Goal: Information Seeking & Learning: Learn about a topic

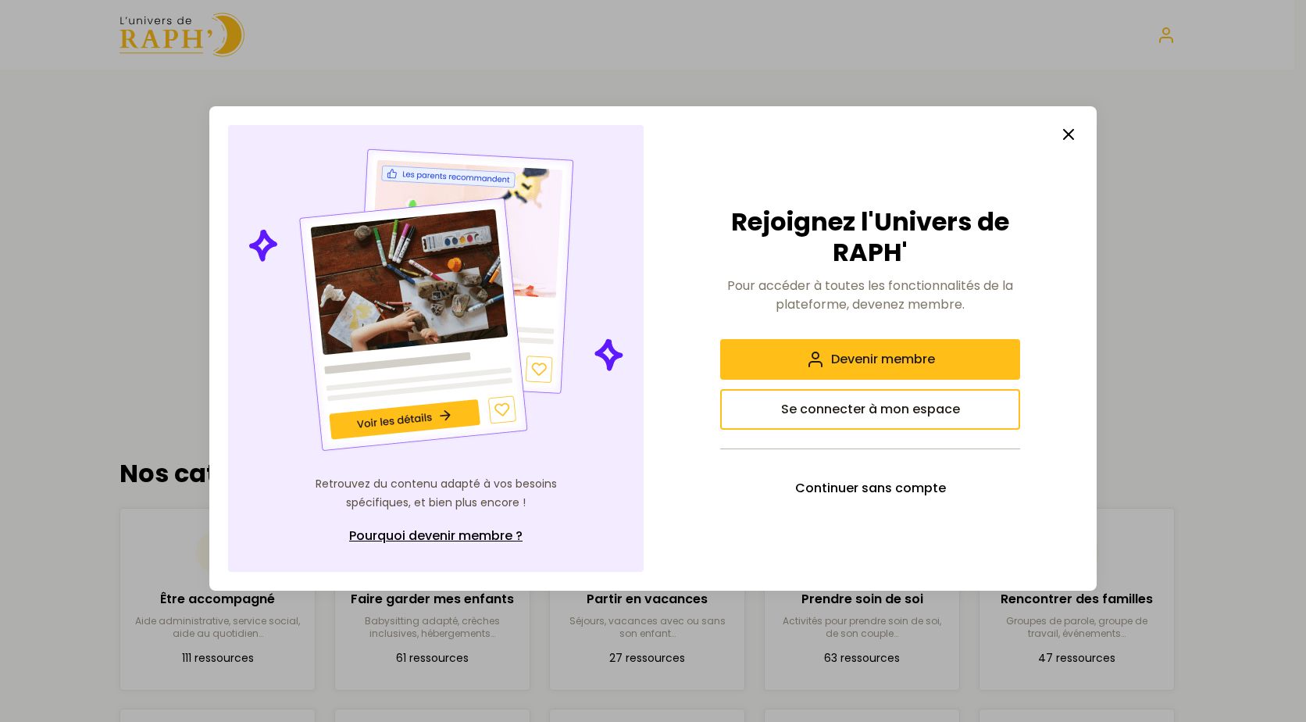
click at [1084, 134] on button "button" at bounding box center [1068, 134] width 31 height 31
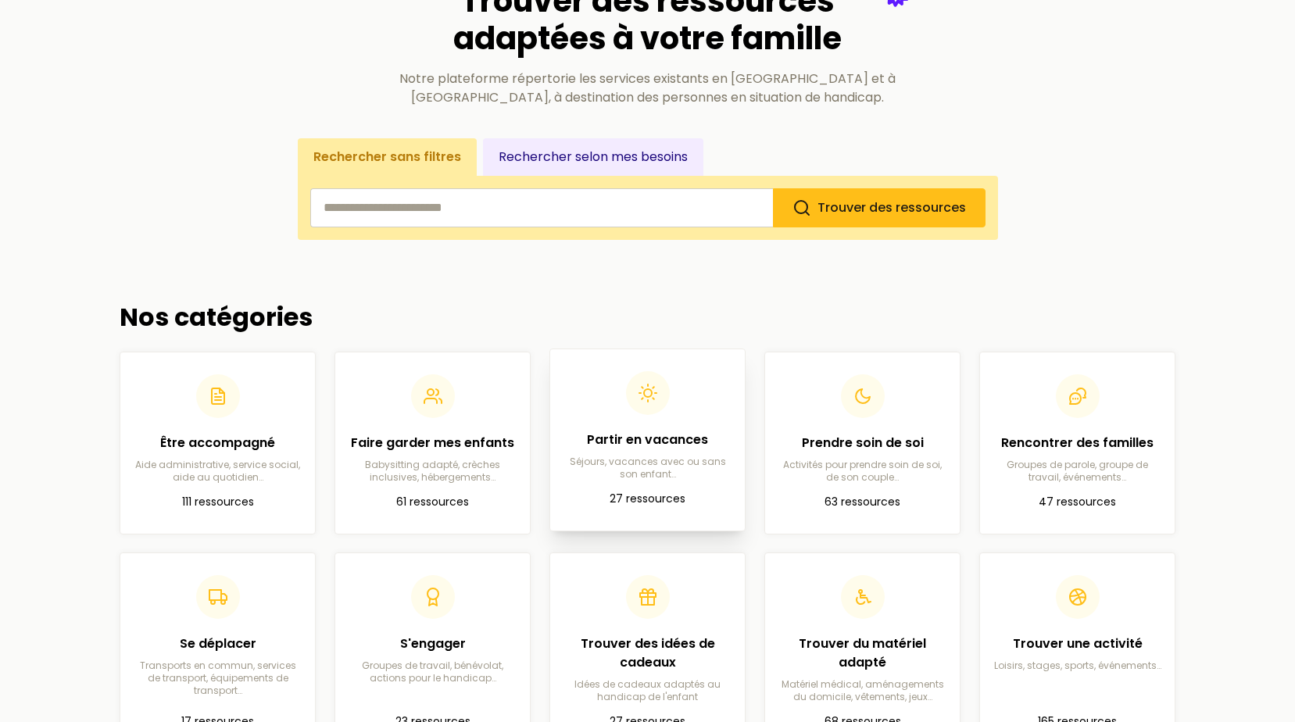
scroll to position [234, 0]
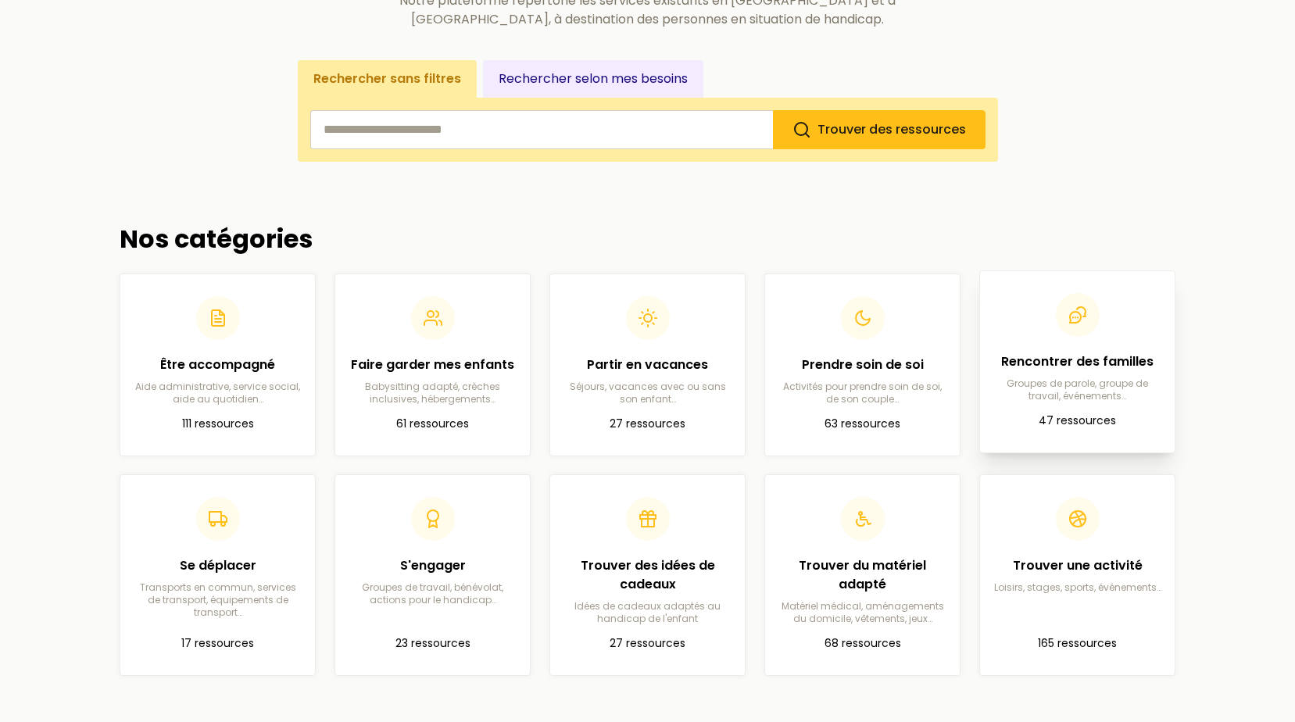
click at [1088, 410] on article "Rencontrer des familles Groupes de parole, groupe de travail, événements… 47 re…" at bounding box center [1077, 362] width 170 height 156
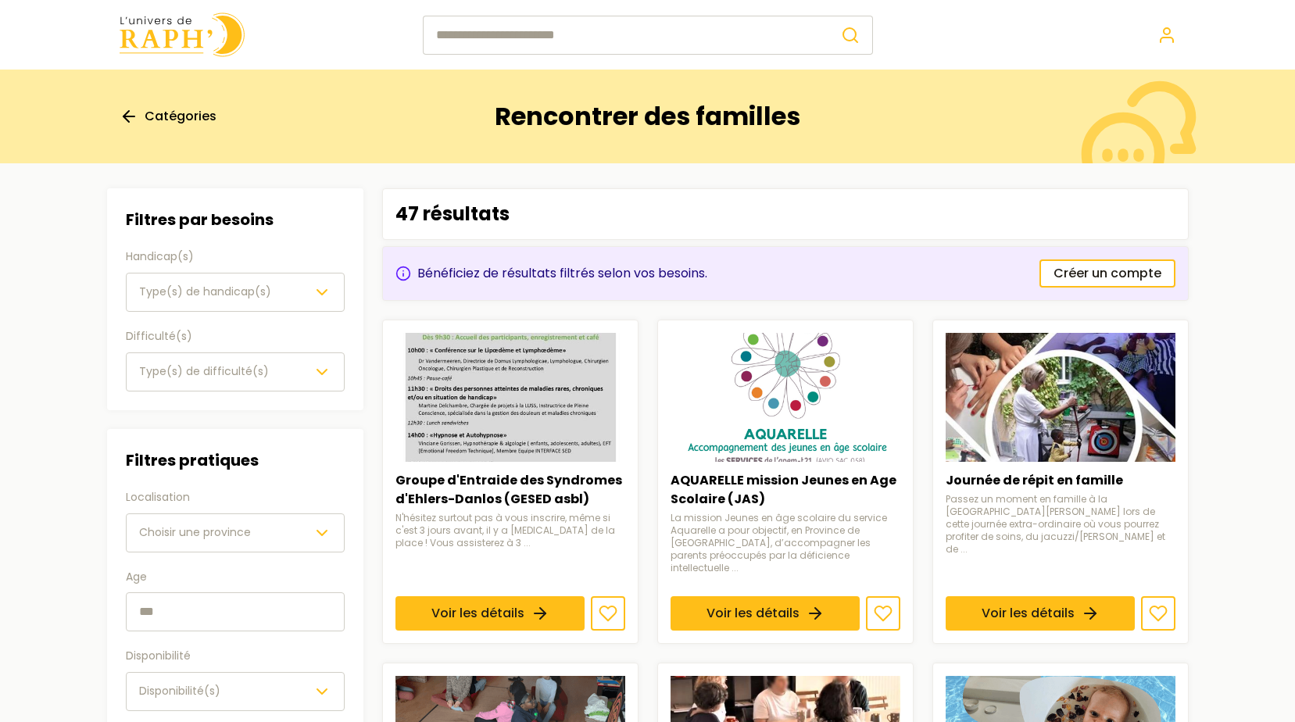
click at [301, 290] on div "Type(s) de handicap(s)" at bounding box center [235, 292] width 192 height 19
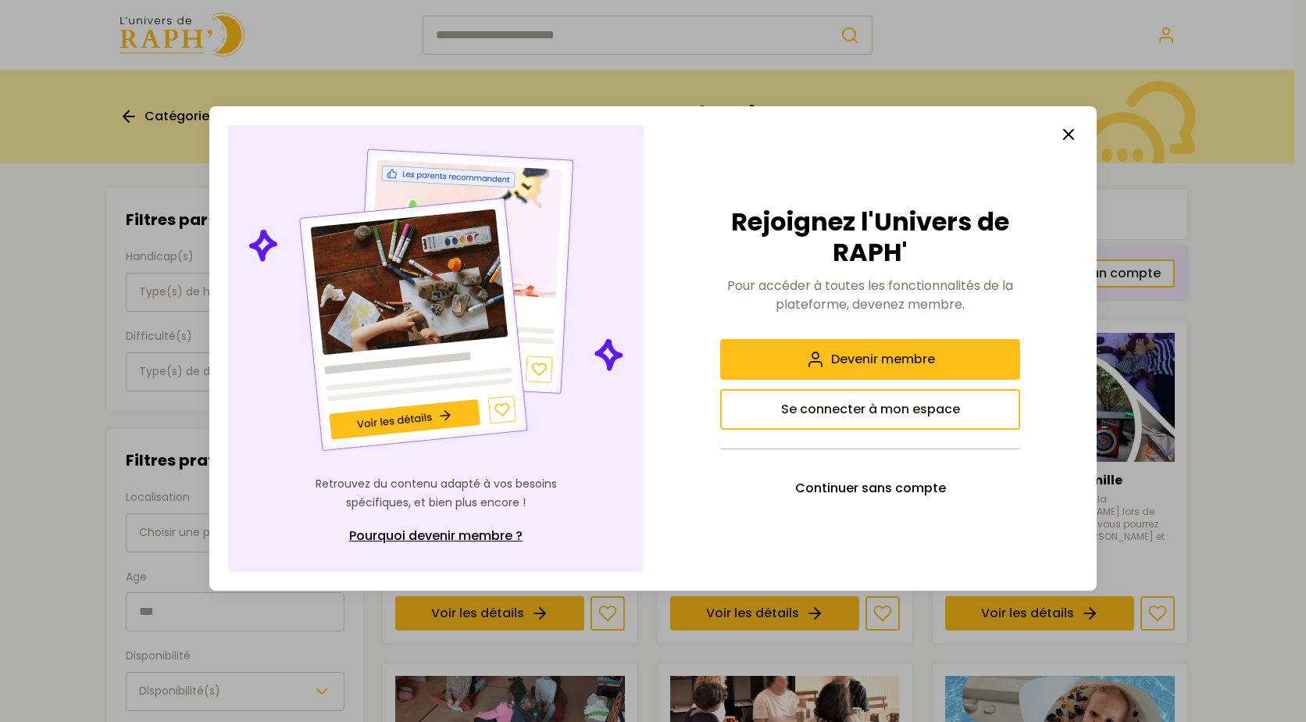
click at [1080, 133] on button "button" at bounding box center [1068, 134] width 31 height 31
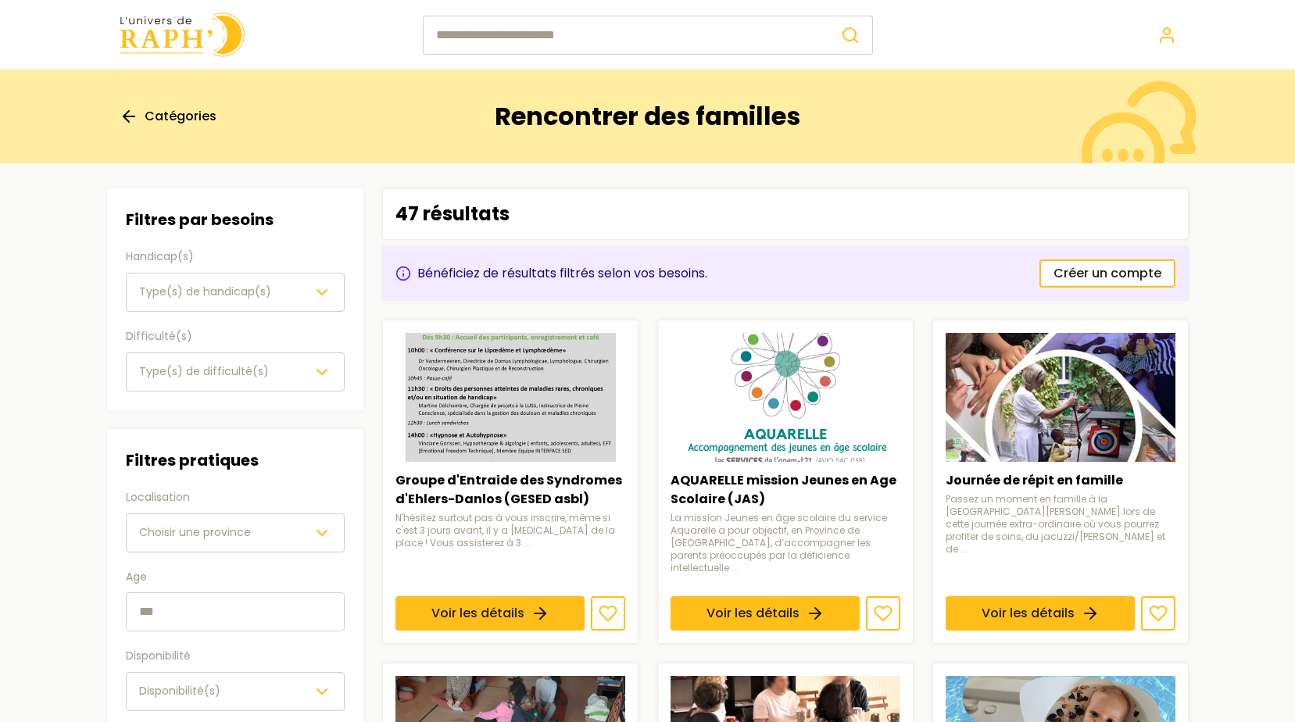
click at [320, 373] on icon "button" at bounding box center [322, 372] width 19 height 19
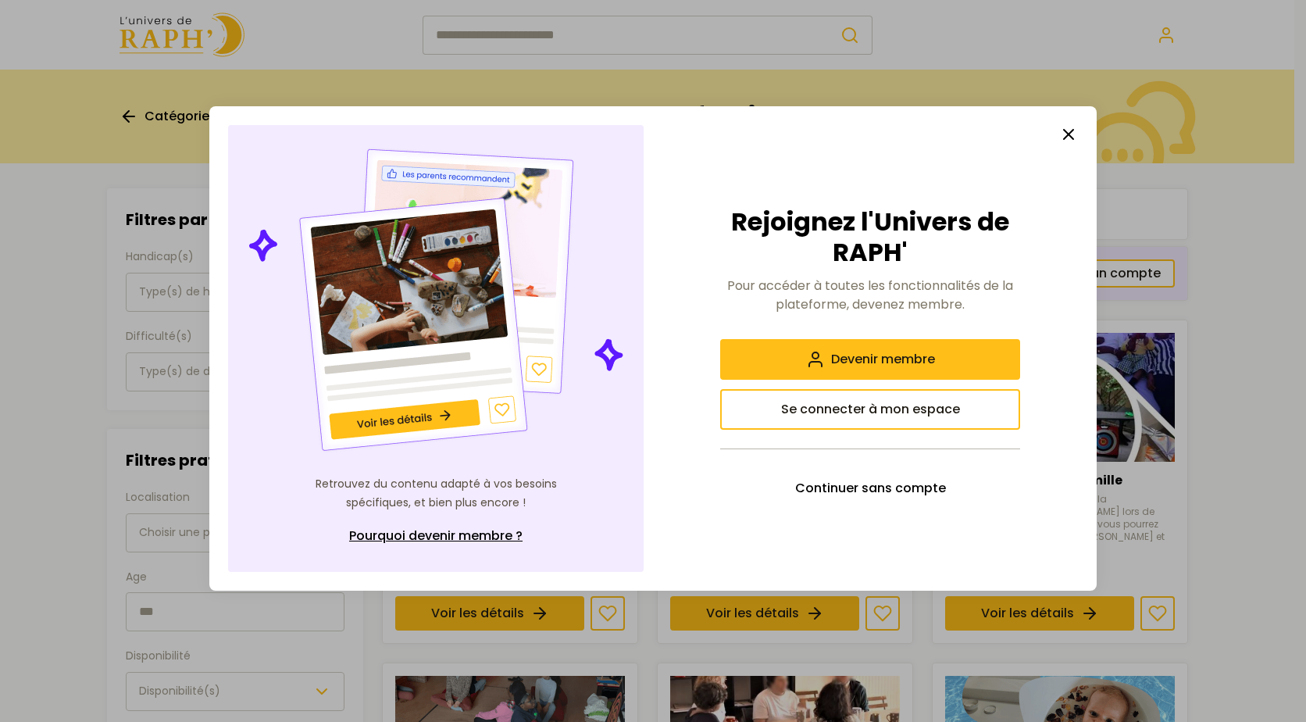
click at [1065, 133] on icon "button" at bounding box center [1068, 134] width 19 height 19
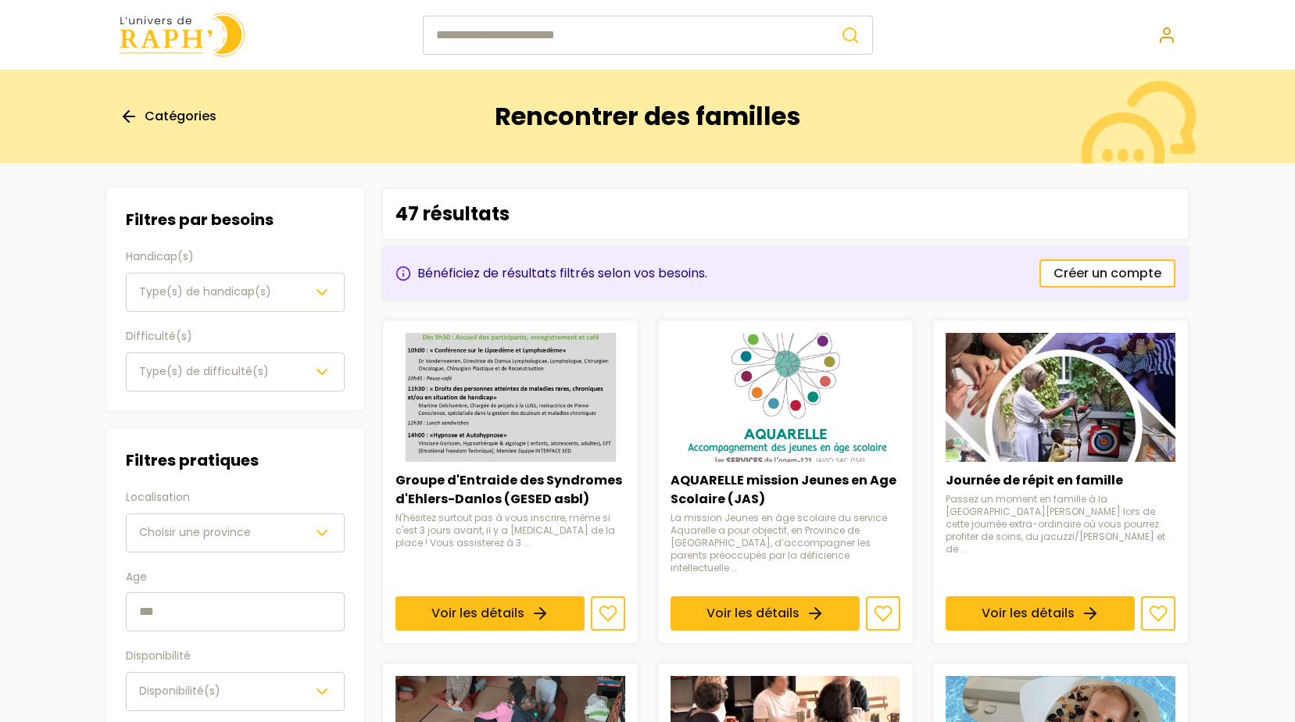
click at [1163, 39] on icon at bounding box center [1166, 35] width 19 height 19
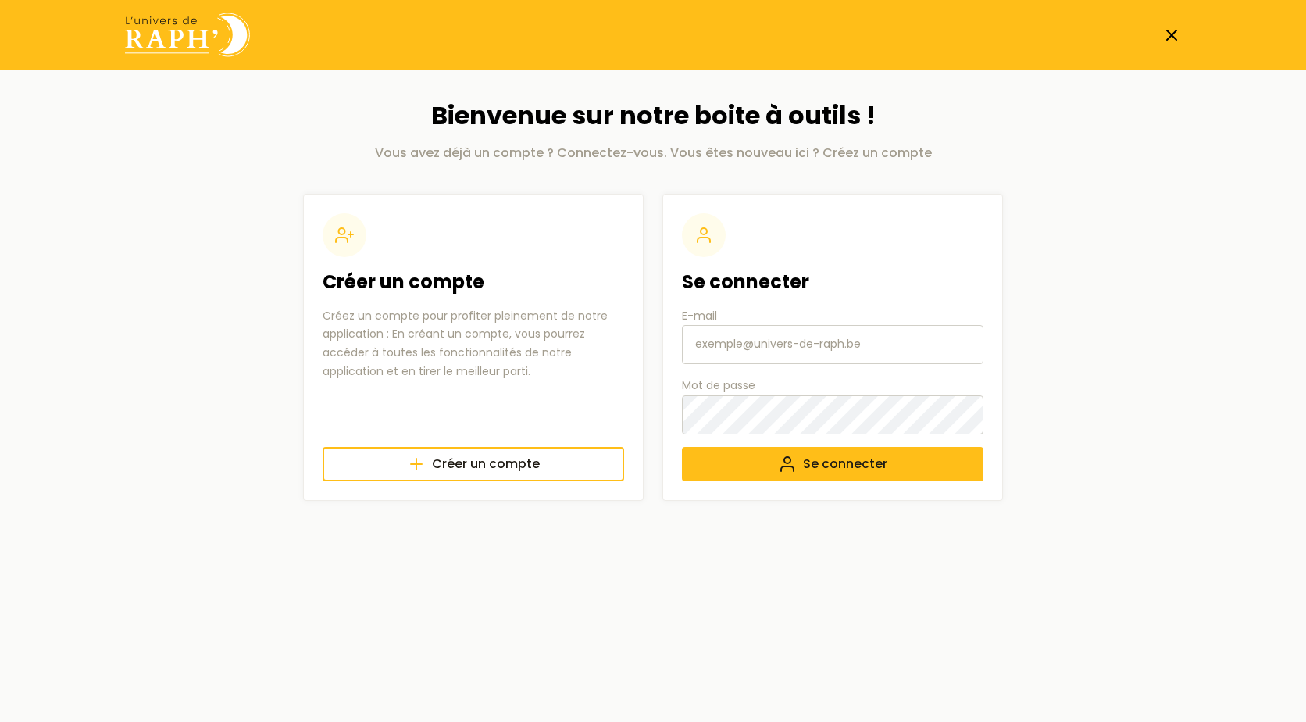
type input "[DOMAIN_NAME][EMAIL_ADDRESS][DOMAIN_NAME]"
click at [895, 456] on button "Se connecter" at bounding box center [833, 464] width 302 height 34
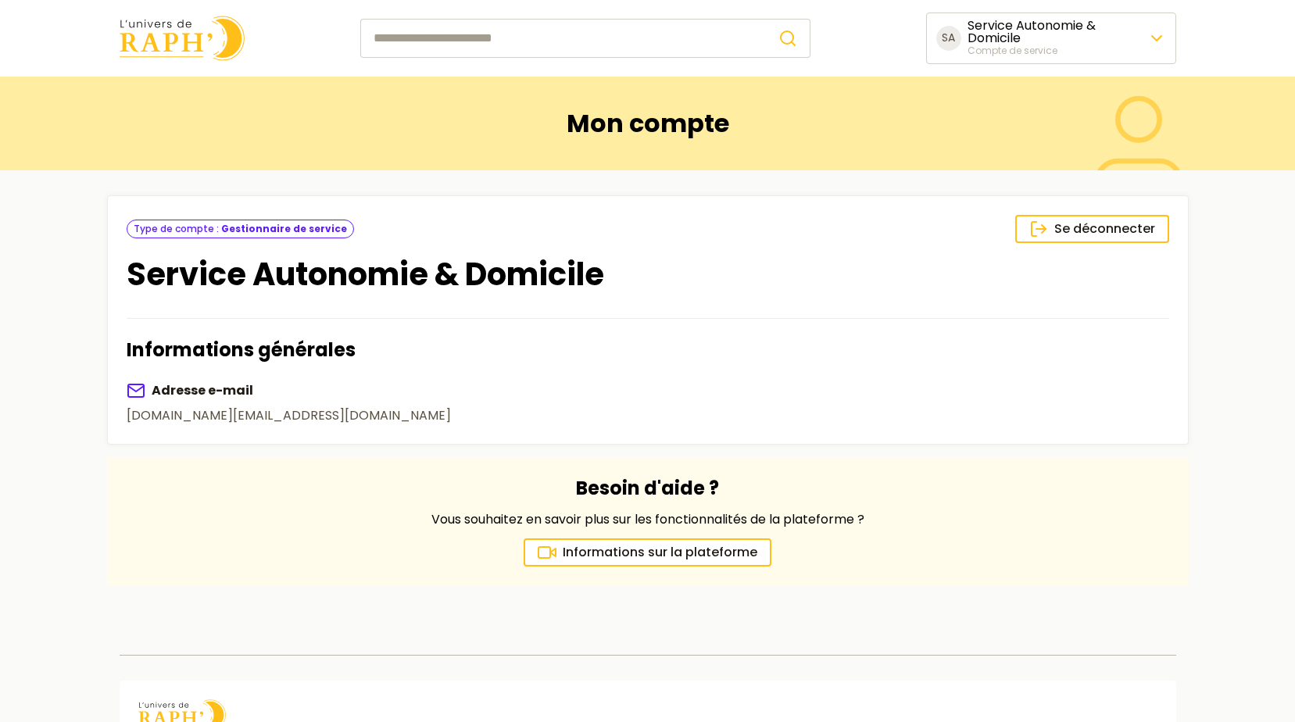
drag, startPoint x: 137, startPoint y: 66, endPoint x: 175, endPoint y: 42, distance: 45.3
click at [142, 63] on header "SA Service Autonomie & Domicile Compte de service" at bounding box center [647, 38] width 1295 height 77
click at [184, 34] on img at bounding box center [182, 38] width 125 height 45
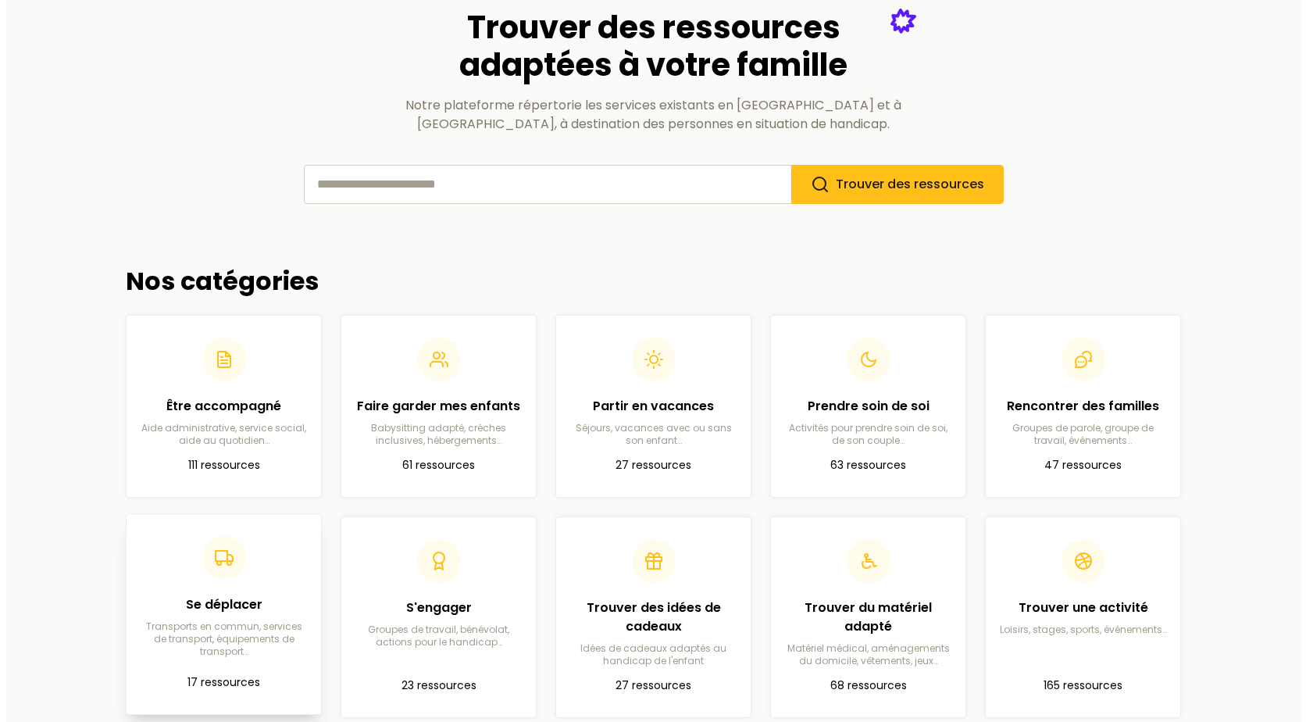
scroll to position [156, 0]
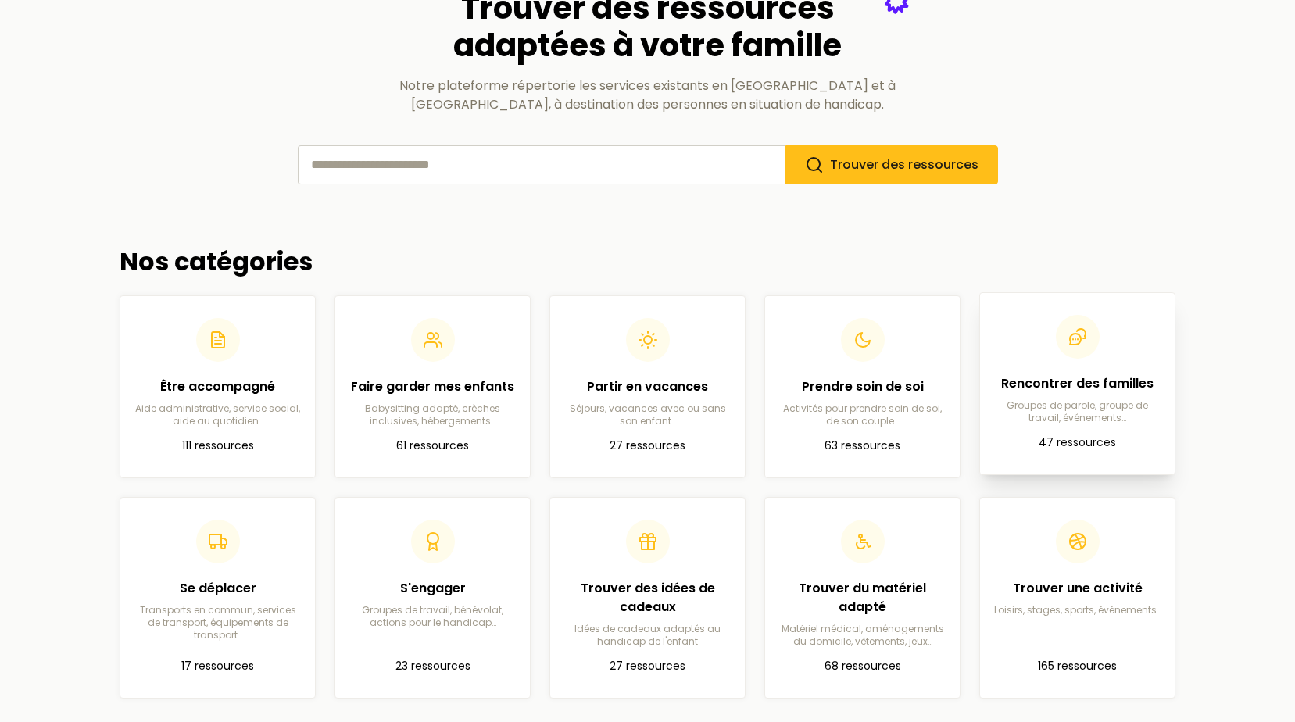
click at [1023, 434] on p "47 ressources" at bounding box center [1077, 443] width 170 height 19
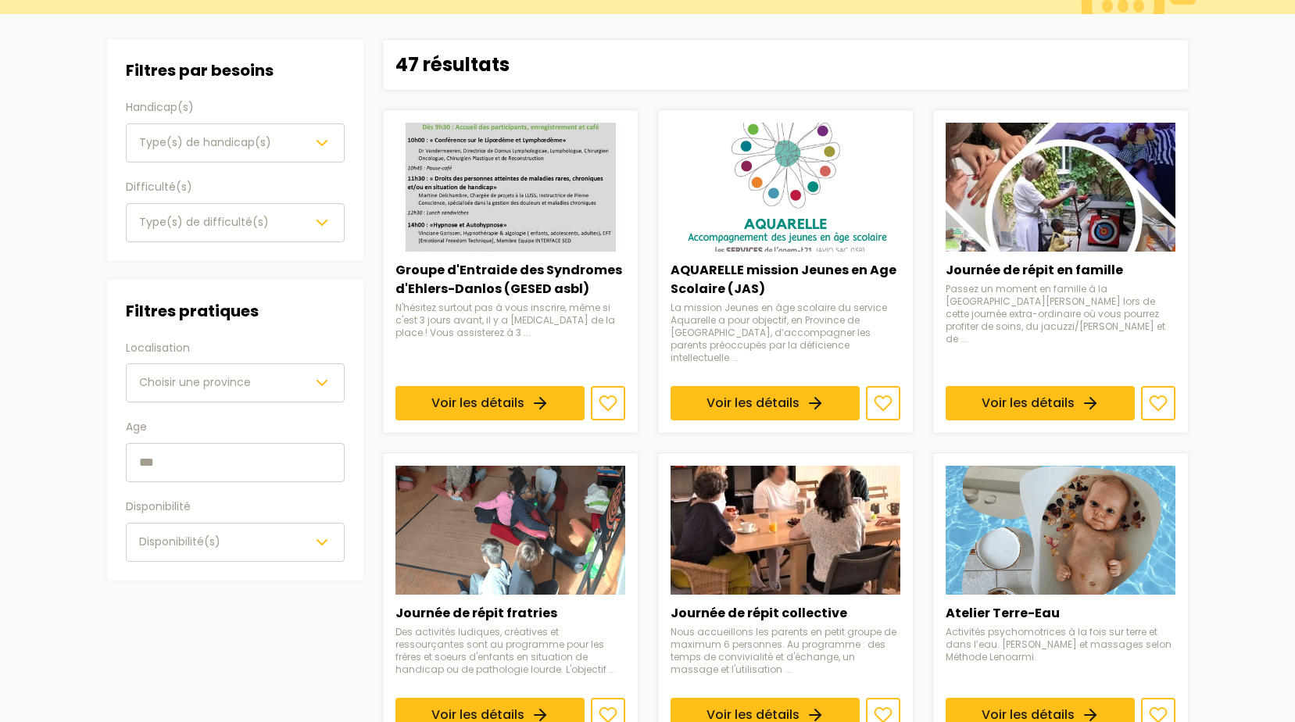
click at [314, 134] on icon "button" at bounding box center [322, 143] width 19 height 19
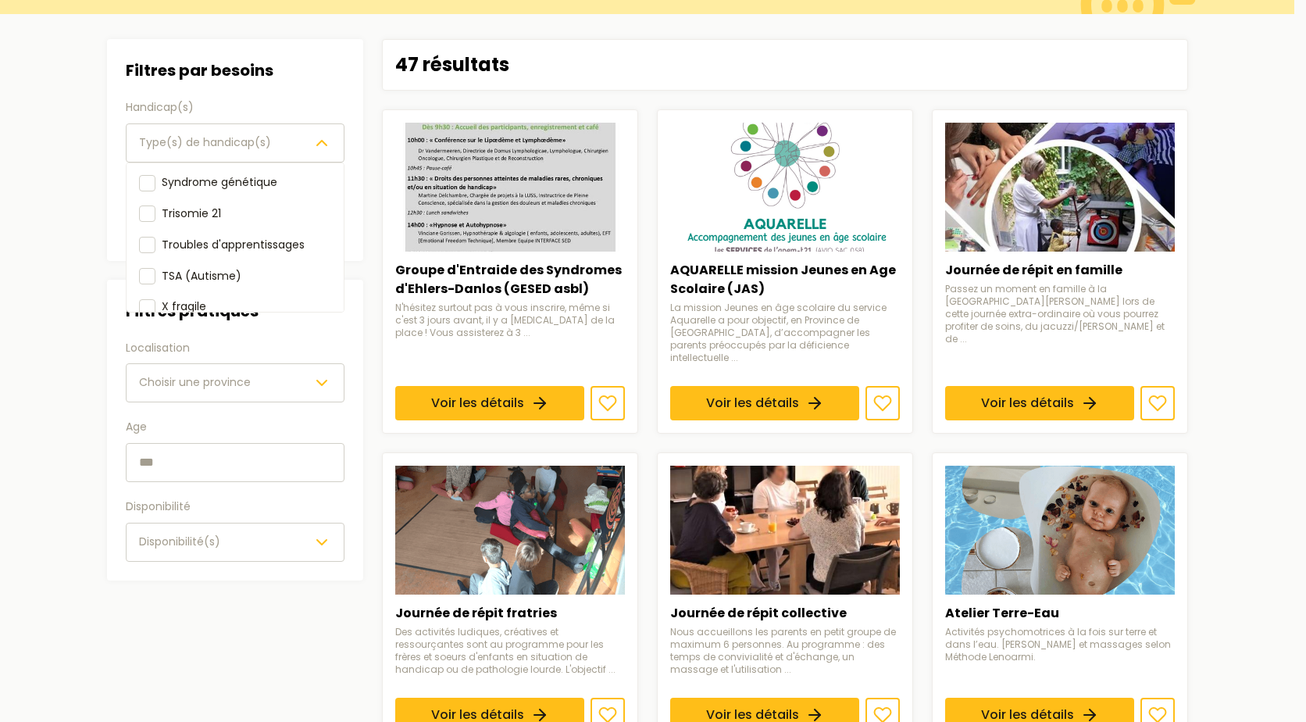
scroll to position [268, 0]
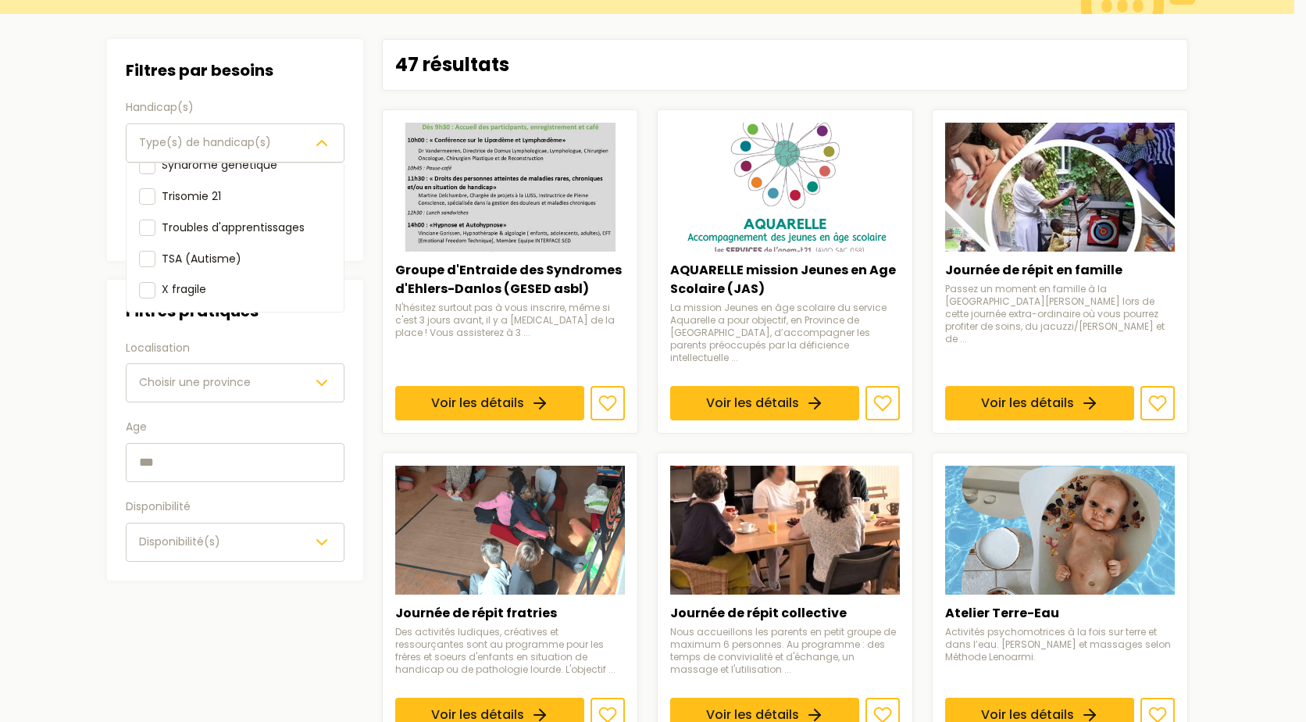
click at [78, 304] on main "Catégories Rencontrer des familles Filtres Filtres par besoins Handicap(s) Type…" at bounding box center [647, 682] width 1295 height 1524
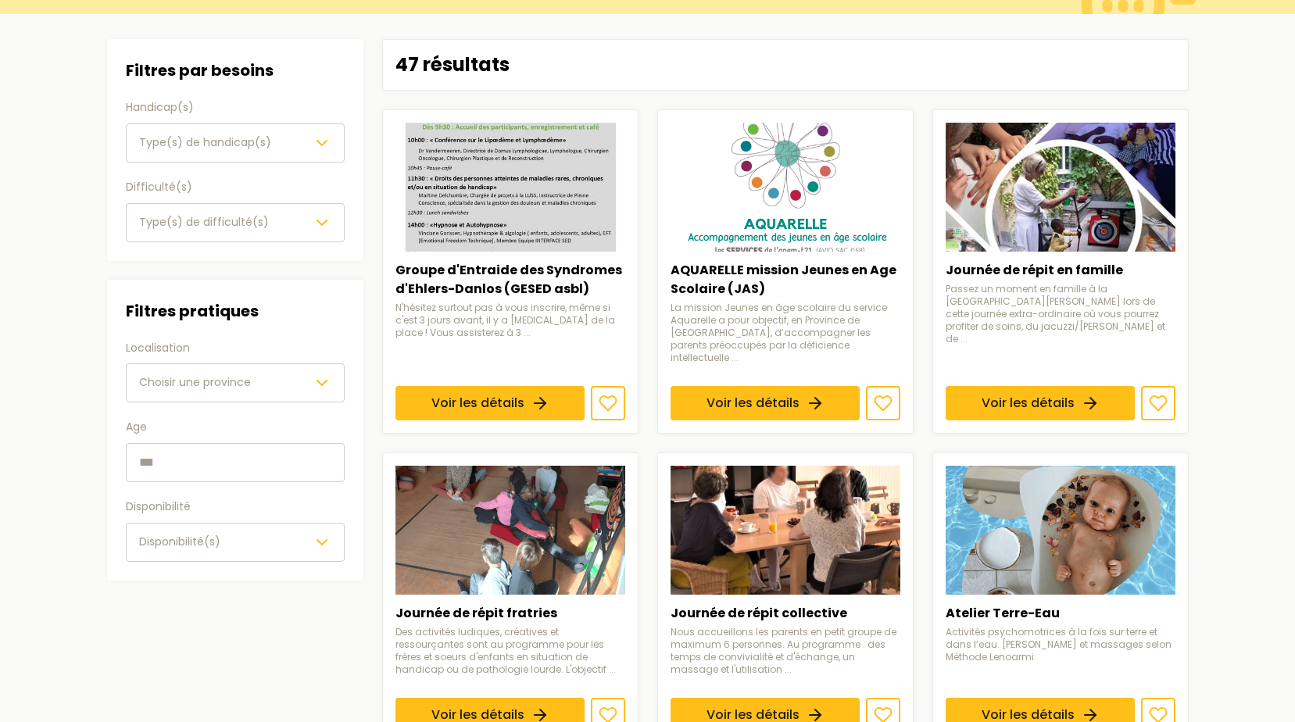
click at [313, 222] on icon "button" at bounding box center [322, 222] width 19 height 19
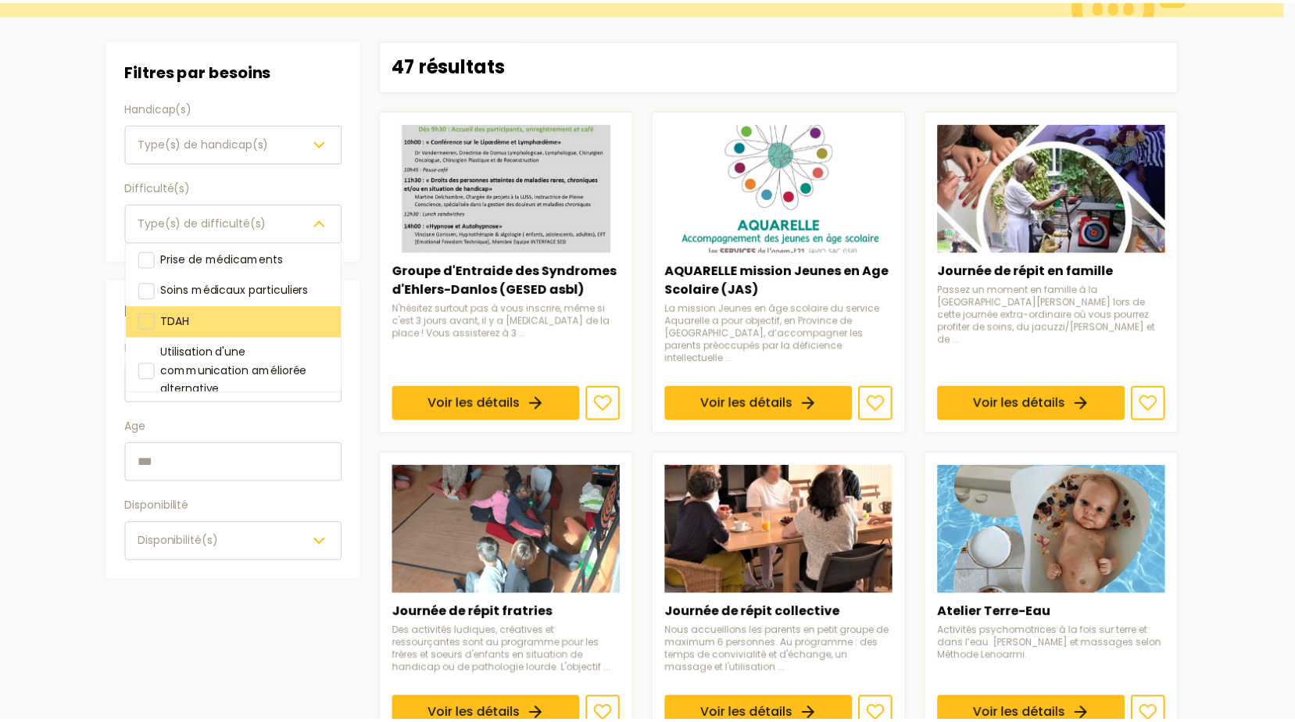
scroll to position [212, 0]
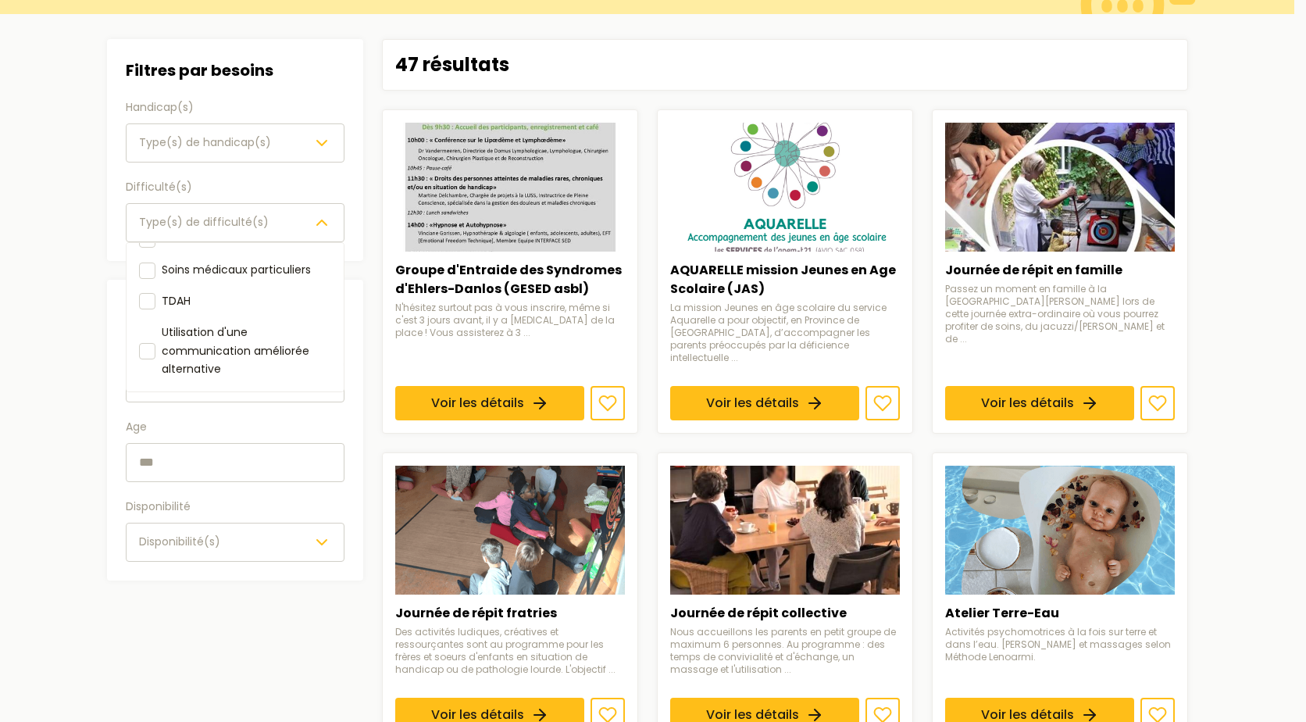
click at [99, 307] on section "Filtres Filtres par besoins Handicap(s) Type(s) de handicap(s) Difficulté(s) Ty…" at bounding box center [648, 729] width 1106 height 1431
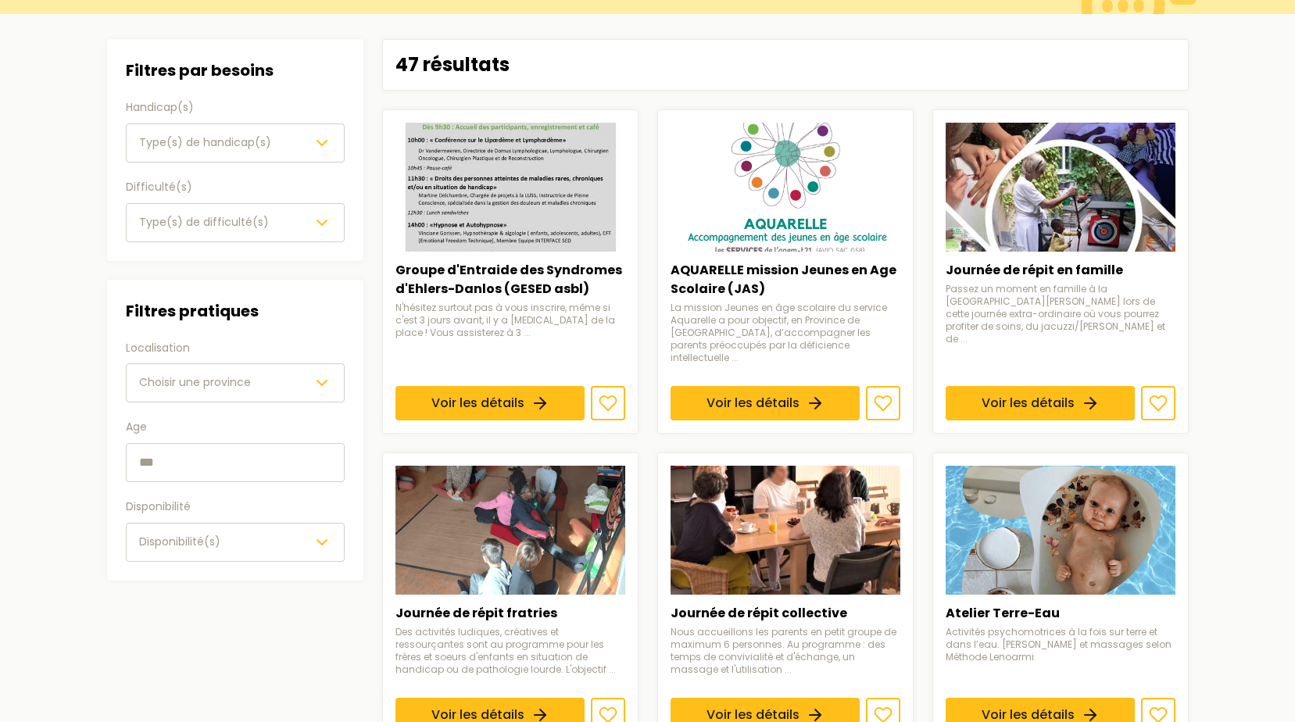
click at [190, 370] on button "Choisir une province" at bounding box center [235, 382] width 219 height 39
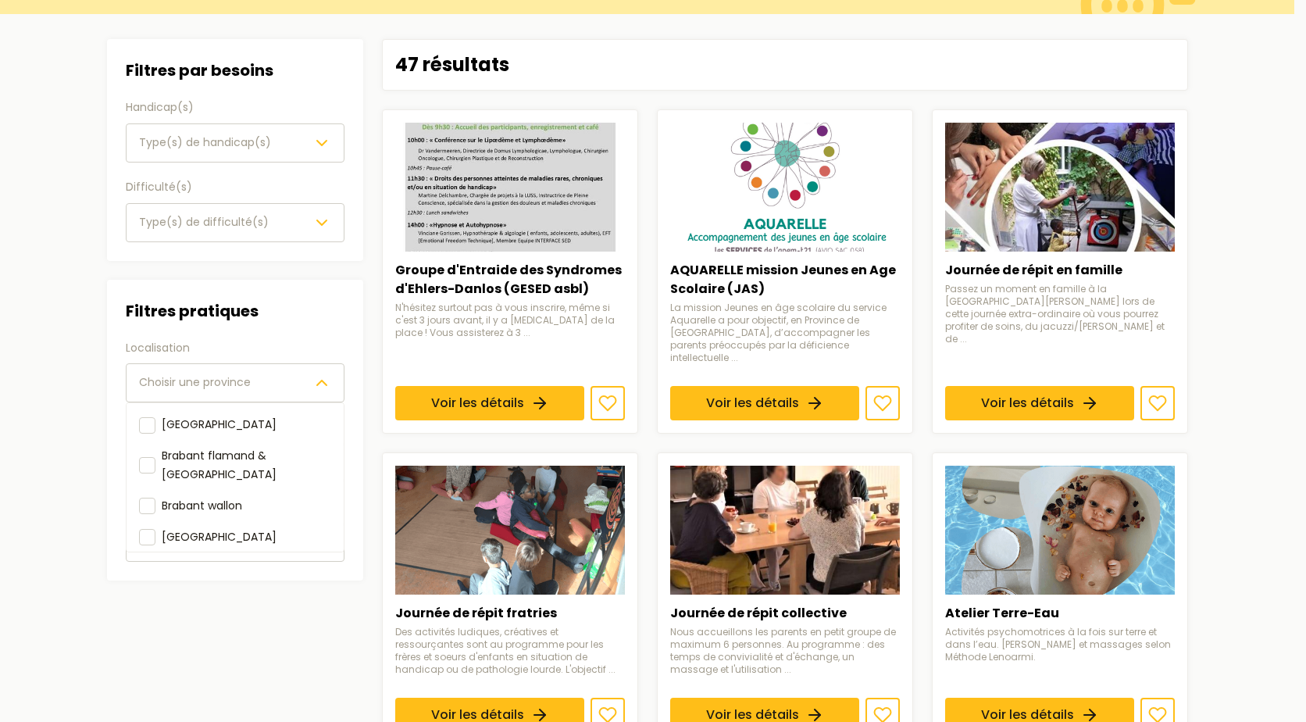
click at [55, 387] on main "Catégories Rencontrer des familles Filtres Filtres par besoins Handicap(s) Type…" at bounding box center [647, 682] width 1295 height 1524
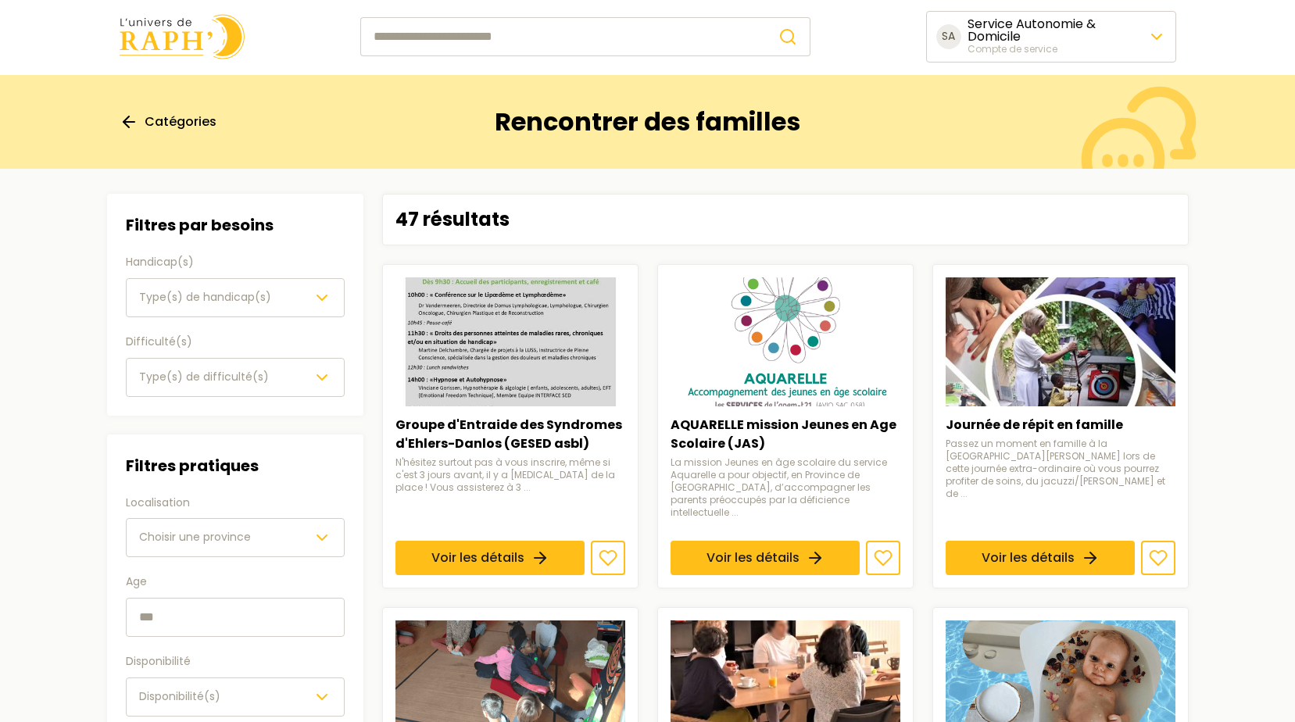
scroll to position [0, 0]
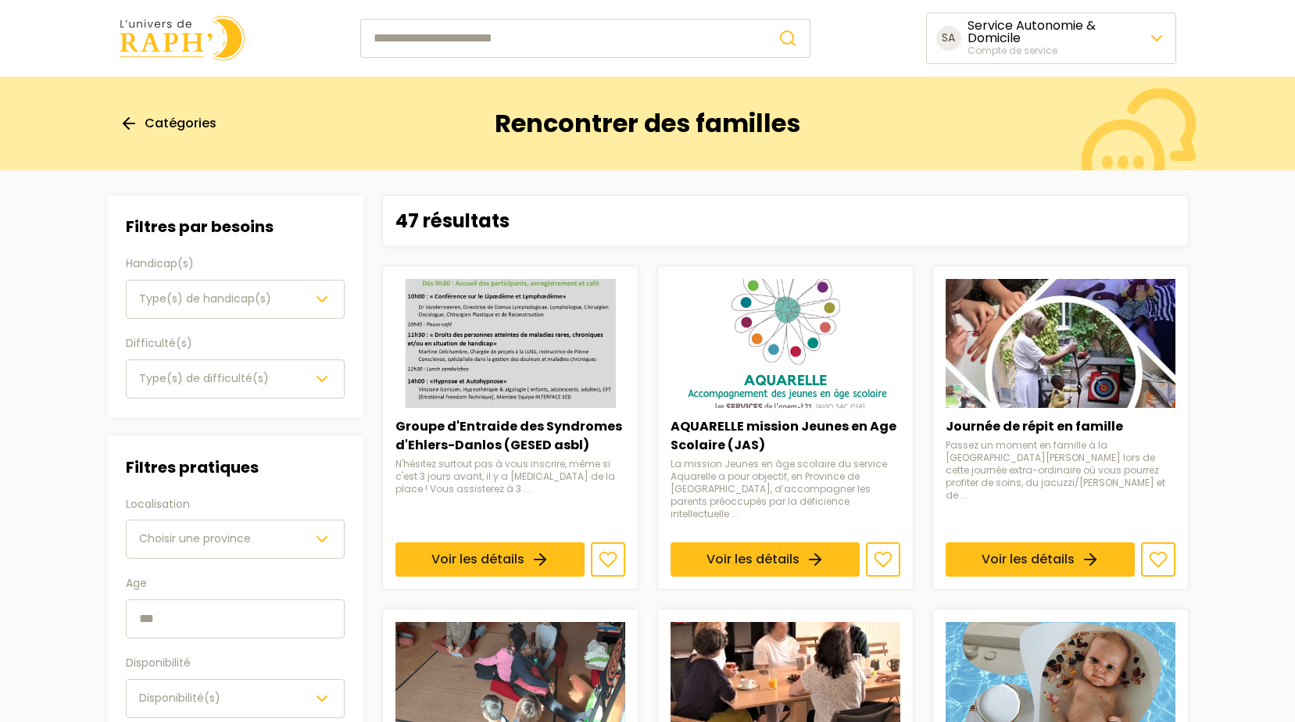
click at [164, 123] on span "Catégories" at bounding box center [181, 123] width 72 height 19
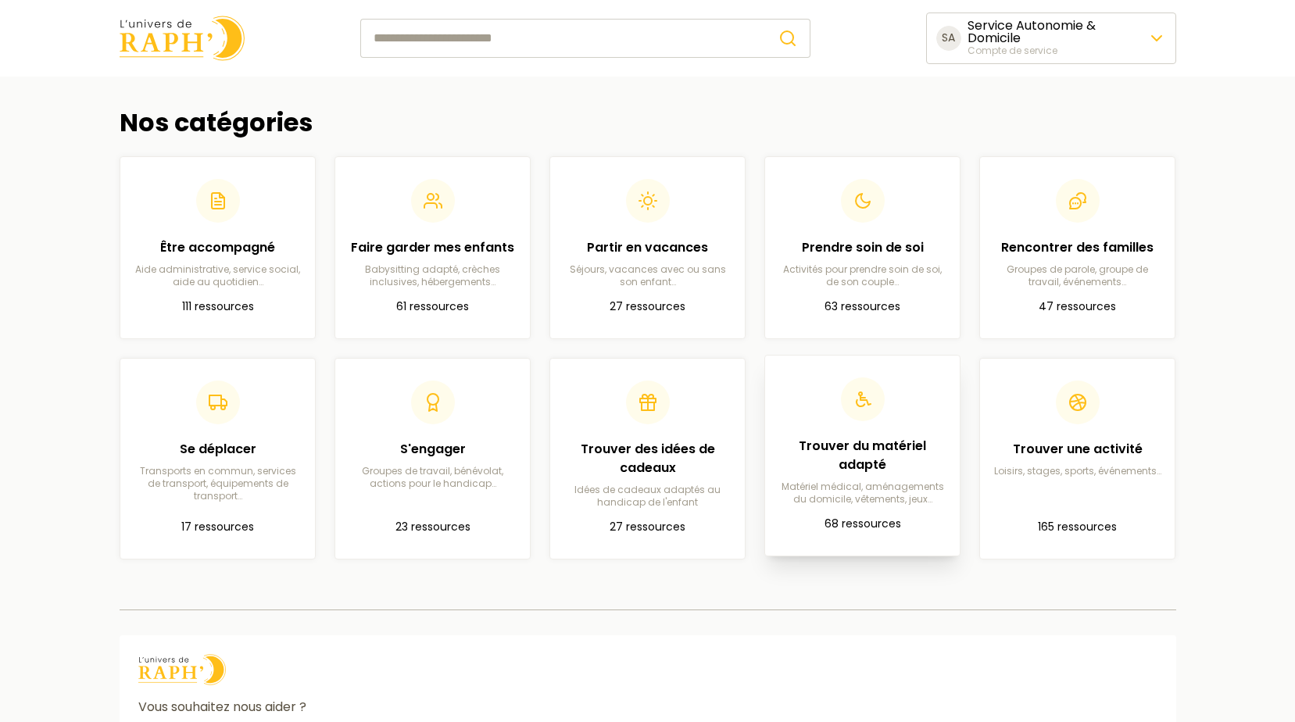
click at [898, 467] on h2 "Trouver du matériel adapté" at bounding box center [862, 456] width 170 height 38
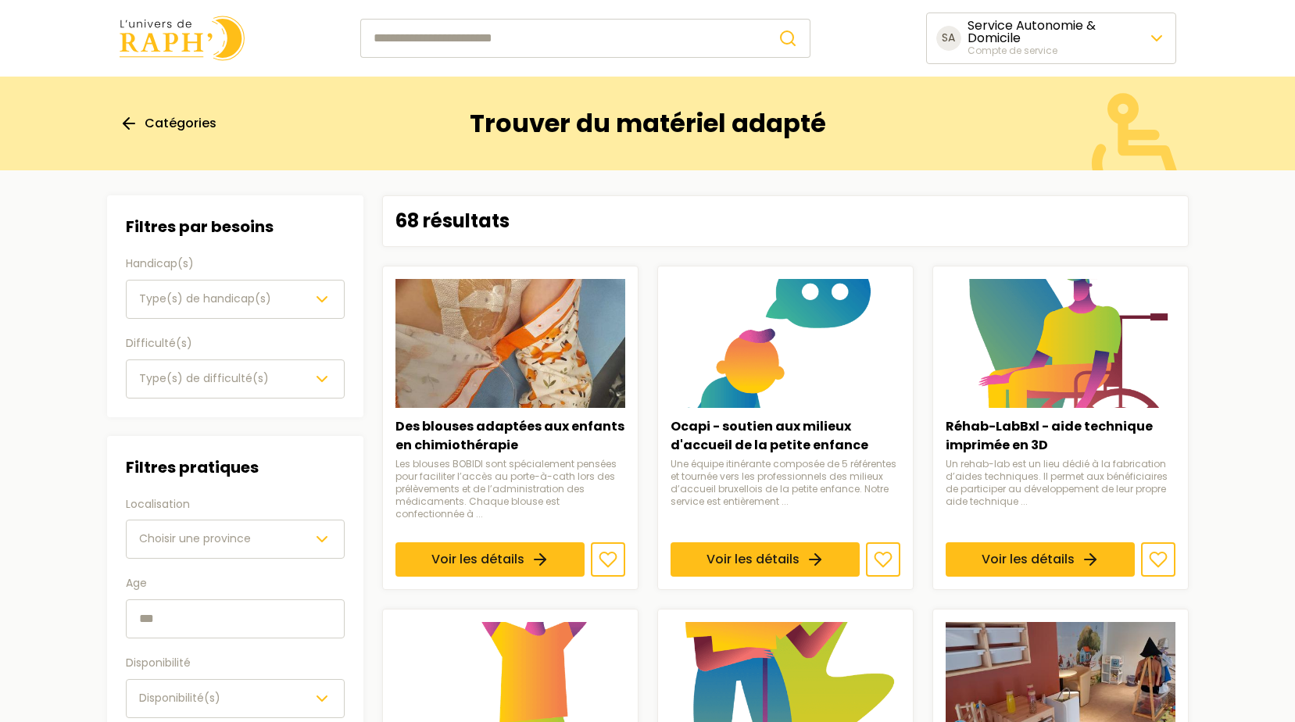
click at [186, 123] on span "Catégories" at bounding box center [181, 123] width 72 height 19
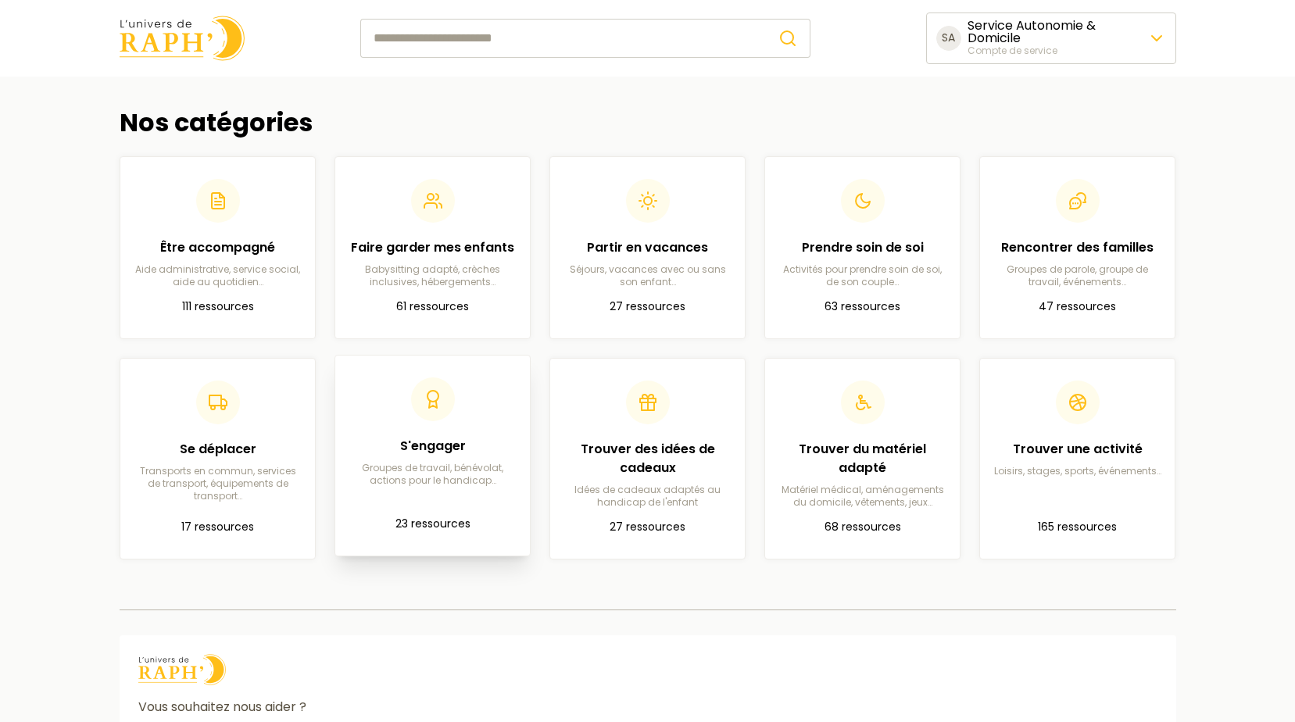
scroll to position [78, 0]
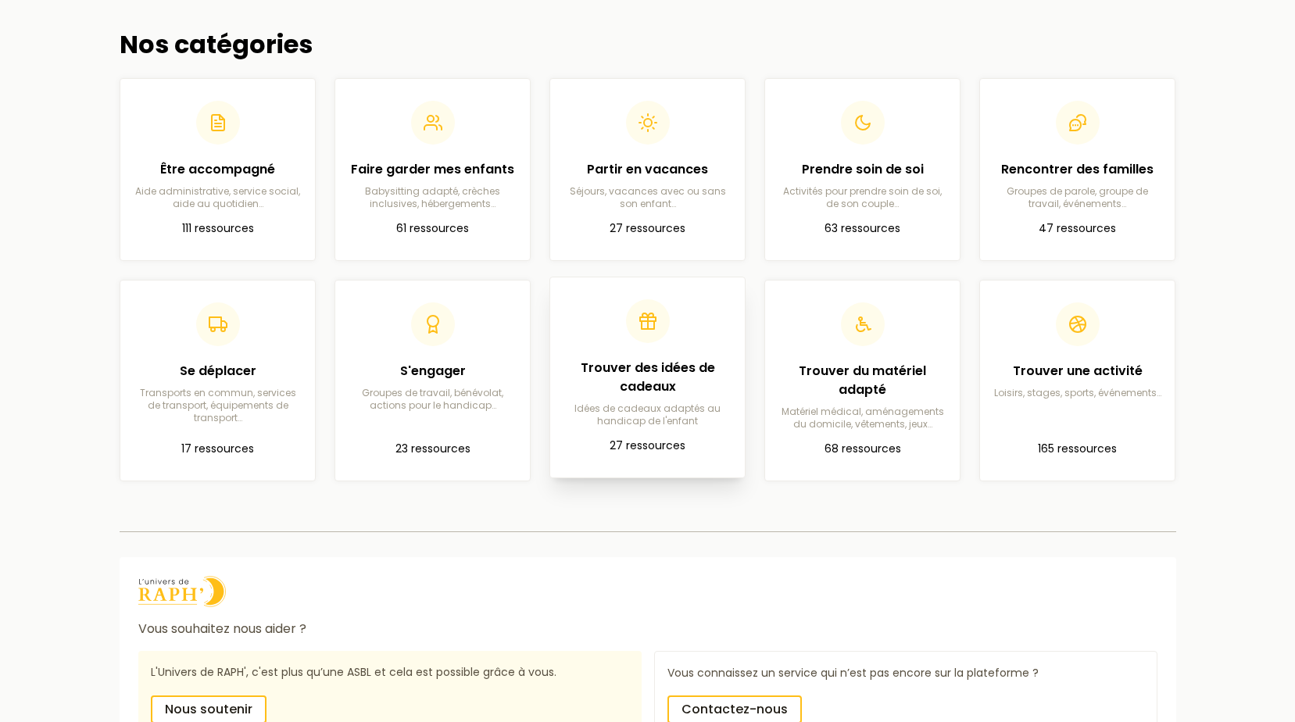
click at [623, 450] on p "27 ressources" at bounding box center [648, 446] width 170 height 19
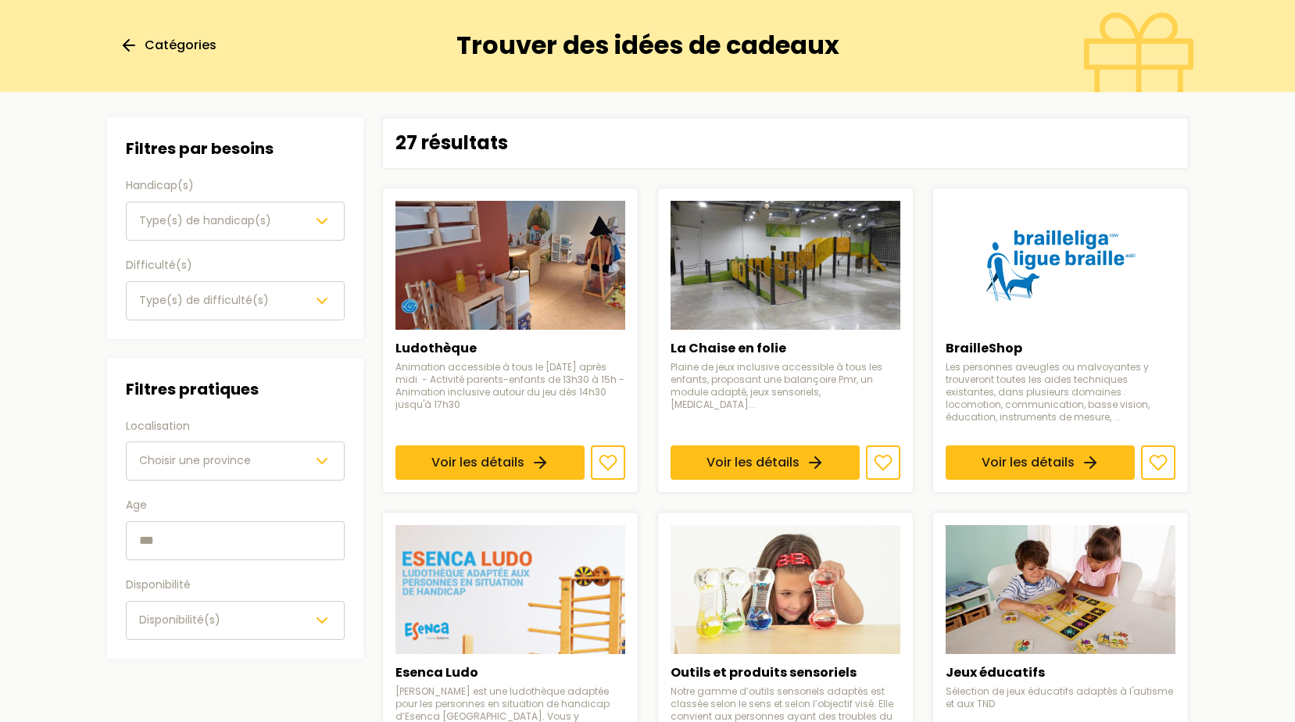
click at [162, 39] on span "Catégories" at bounding box center [181, 45] width 72 height 19
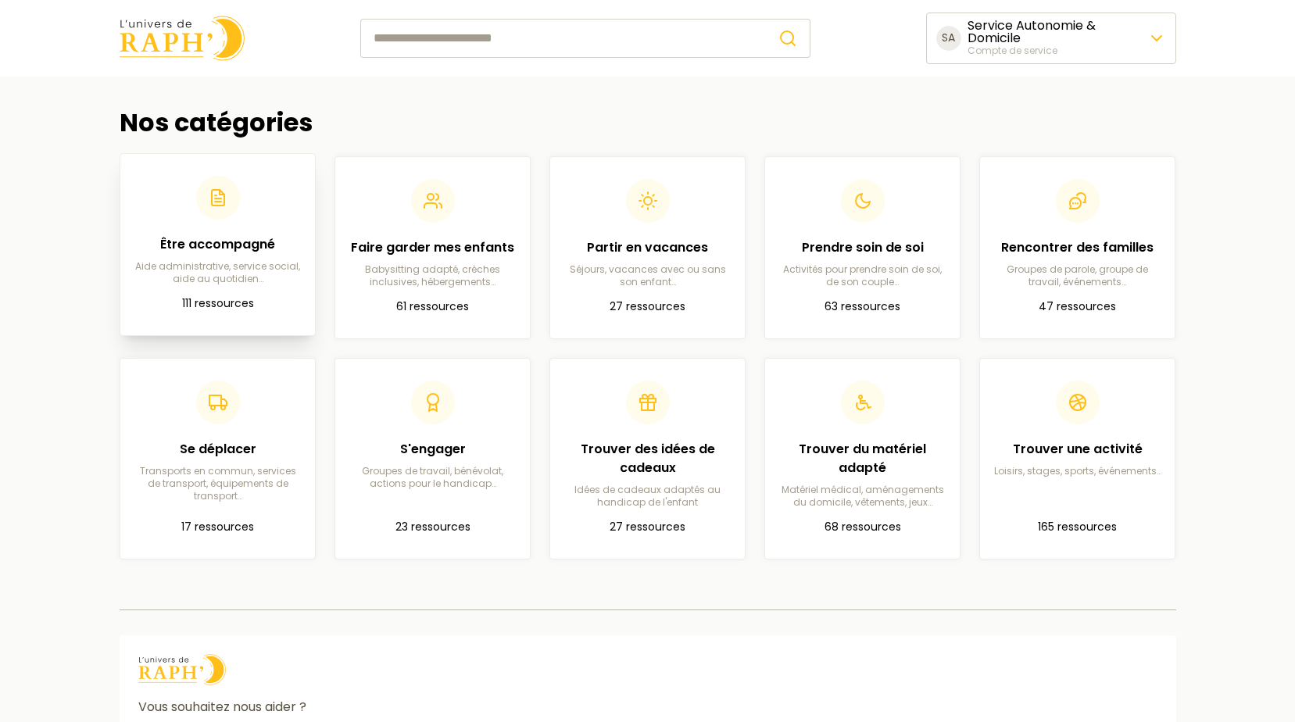
click at [249, 257] on div "Être accompagné Aide administrative, service social, aide au quotidien…" at bounding box center [218, 260] width 170 height 50
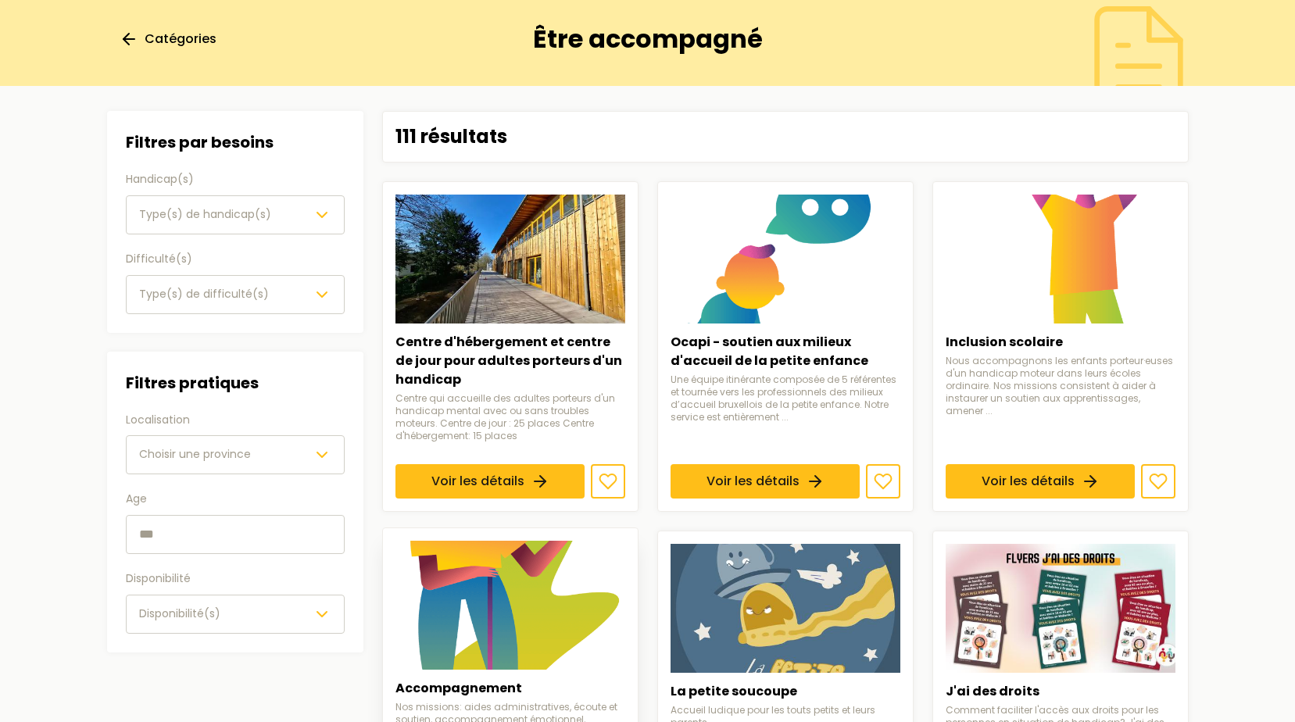
scroll to position [65, 0]
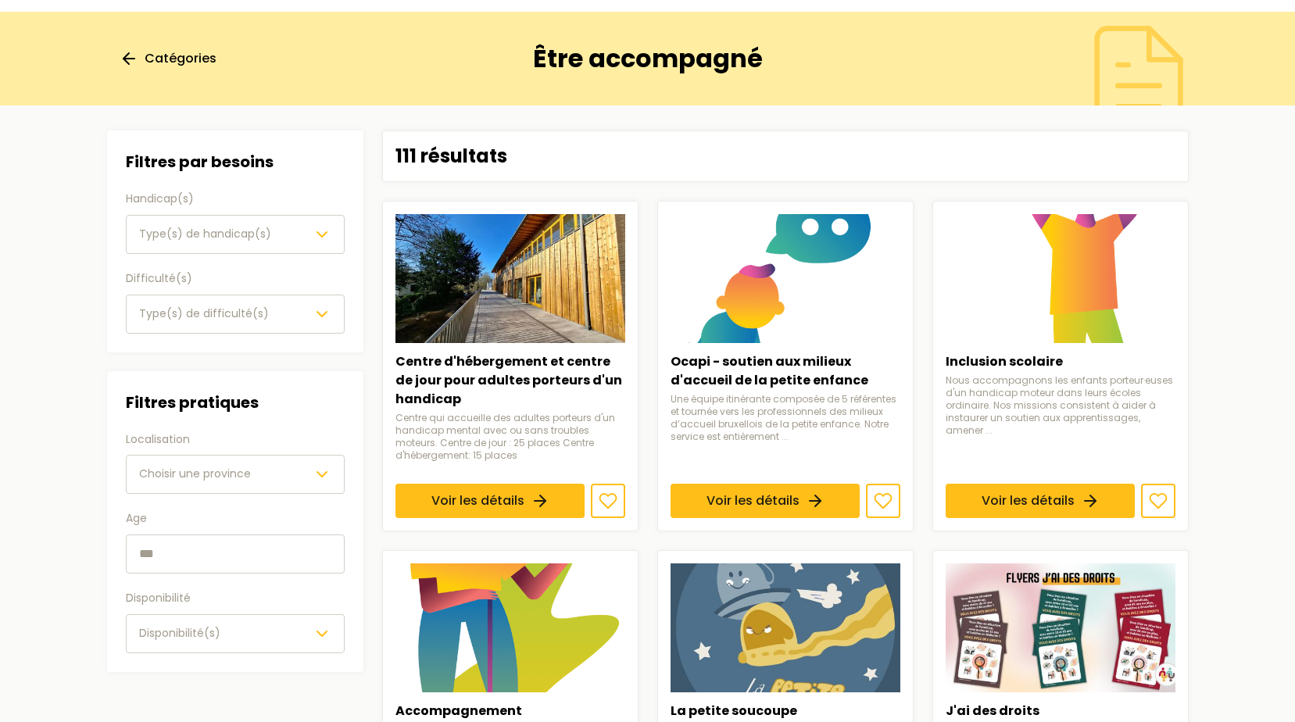
click at [185, 66] on span "Catégories" at bounding box center [181, 58] width 72 height 19
